Goal: Task Accomplishment & Management: Manage account settings

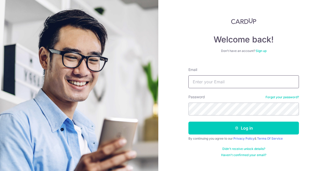
click at [208, 80] on input "Email" at bounding box center [244, 81] width 111 height 13
type input "[PERSON_NAME][EMAIL_ADDRESS][DOMAIN_NAME]"
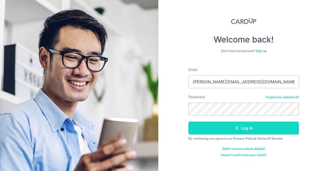
click at [246, 130] on button "Log in" at bounding box center [244, 128] width 111 height 13
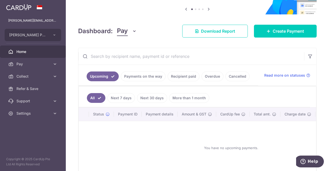
click at [187, 77] on link "Recipient paid" at bounding box center [184, 77] width 32 height 10
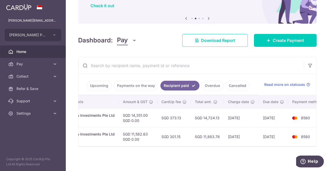
scroll to position [0, 126]
